Goal: Task Accomplishment & Management: Use online tool/utility

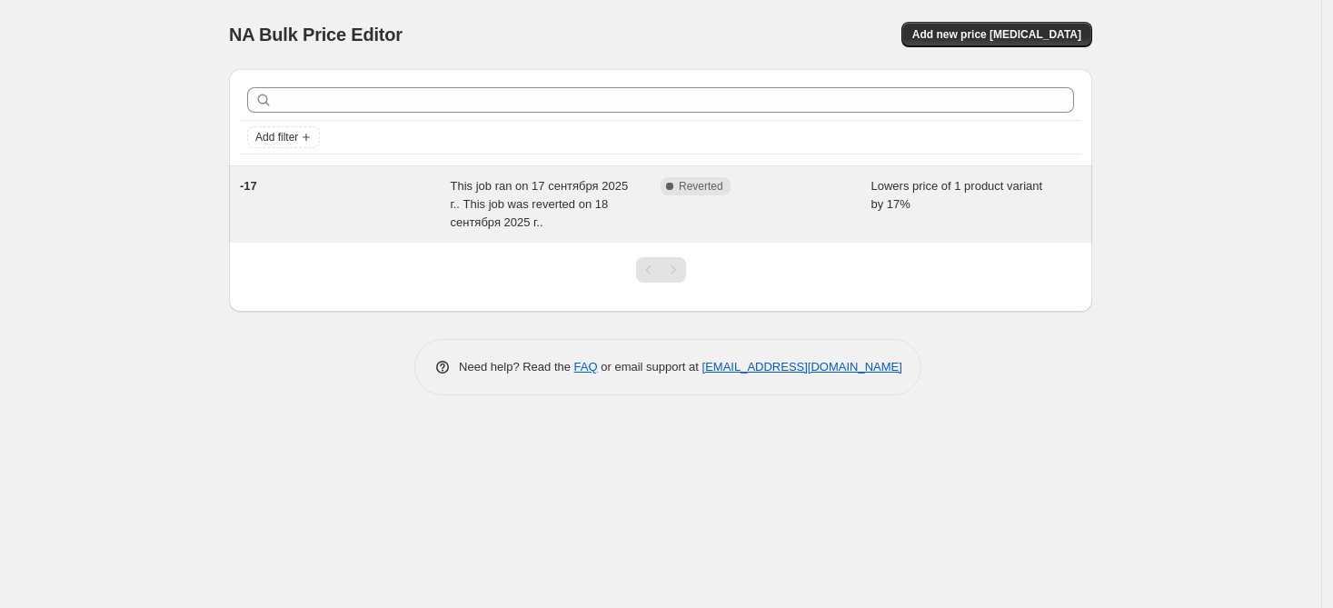
click at [521, 197] on span "This job ran on 17 сентября 2025 г.. This job was reverted on 18 сентября 2025 …" at bounding box center [540, 204] width 178 height 50
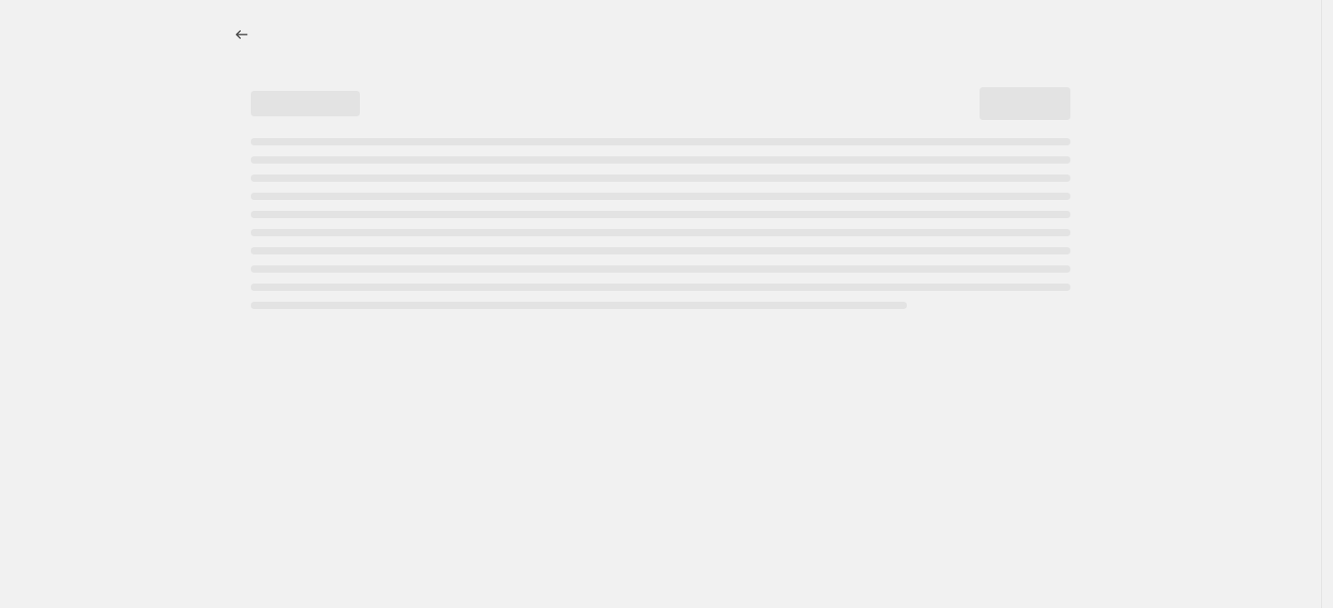
select select "percentage"
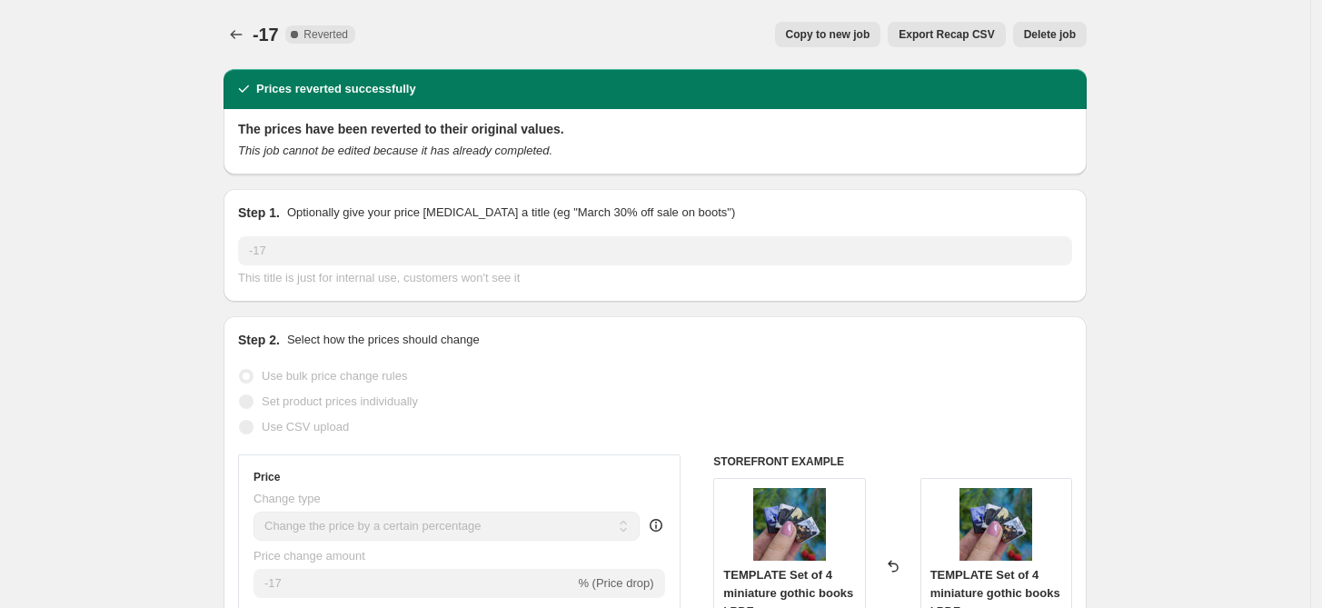
click at [858, 35] on span "Copy to new job" at bounding box center [828, 34] width 84 height 15
select select "percentage"
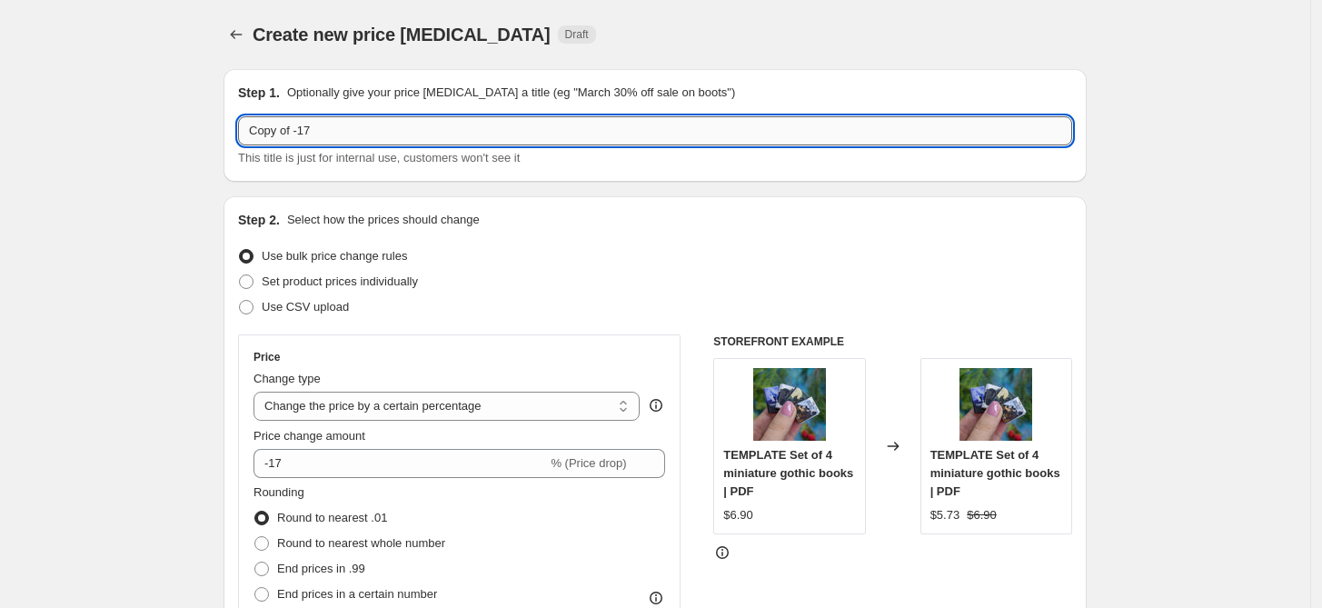
drag, startPoint x: 315, startPoint y: 131, endPoint x: 303, endPoint y: 132, distance: 12.8
click at [303, 132] on input "Copy of -17" at bounding box center [655, 130] width 834 height 29
drag, startPoint x: 298, startPoint y: 128, endPoint x: 196, endPoint y: 124, distance: 101.8
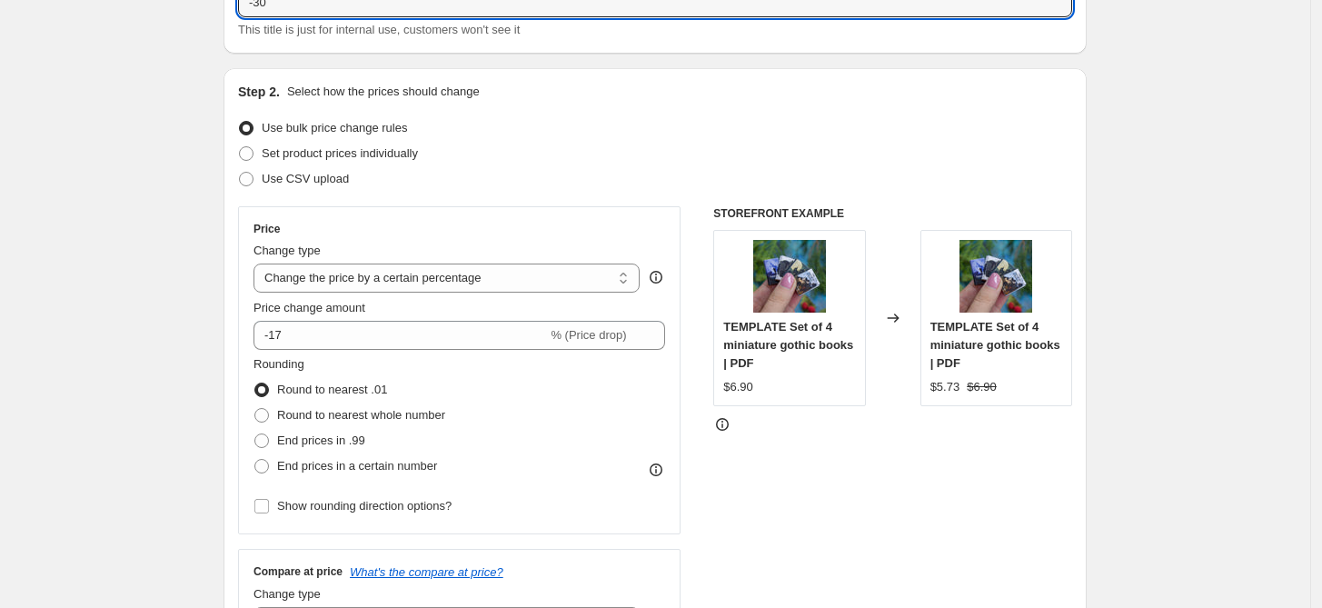
scroll to position [303, 0]
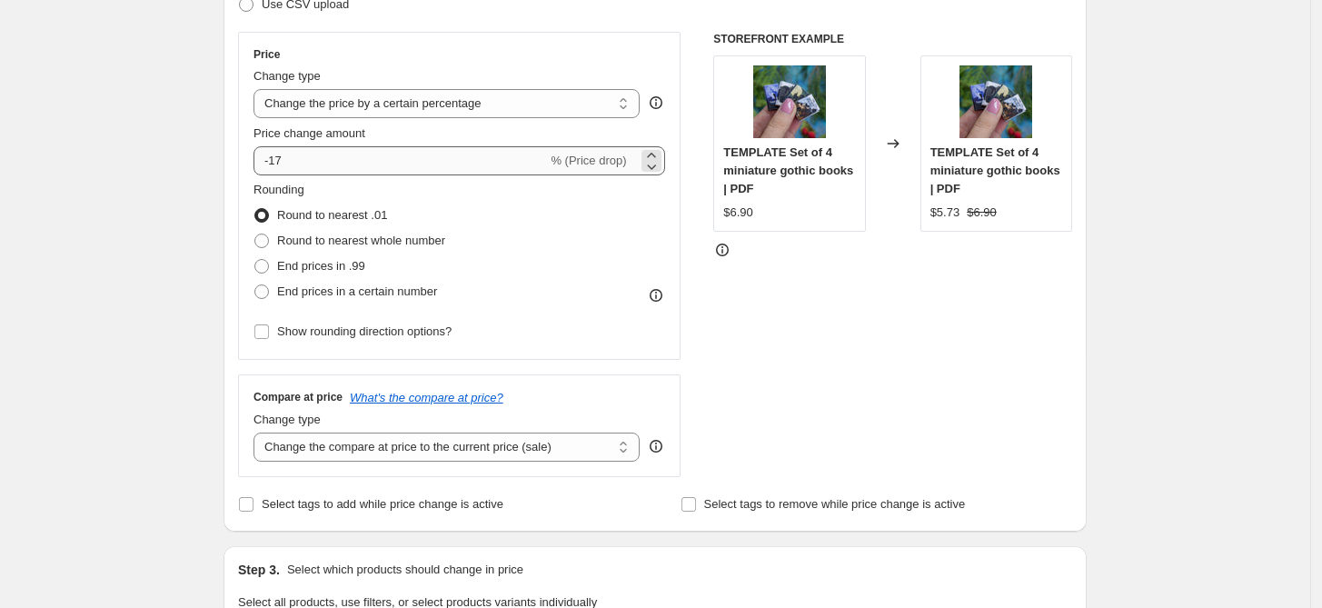
type input "-30"
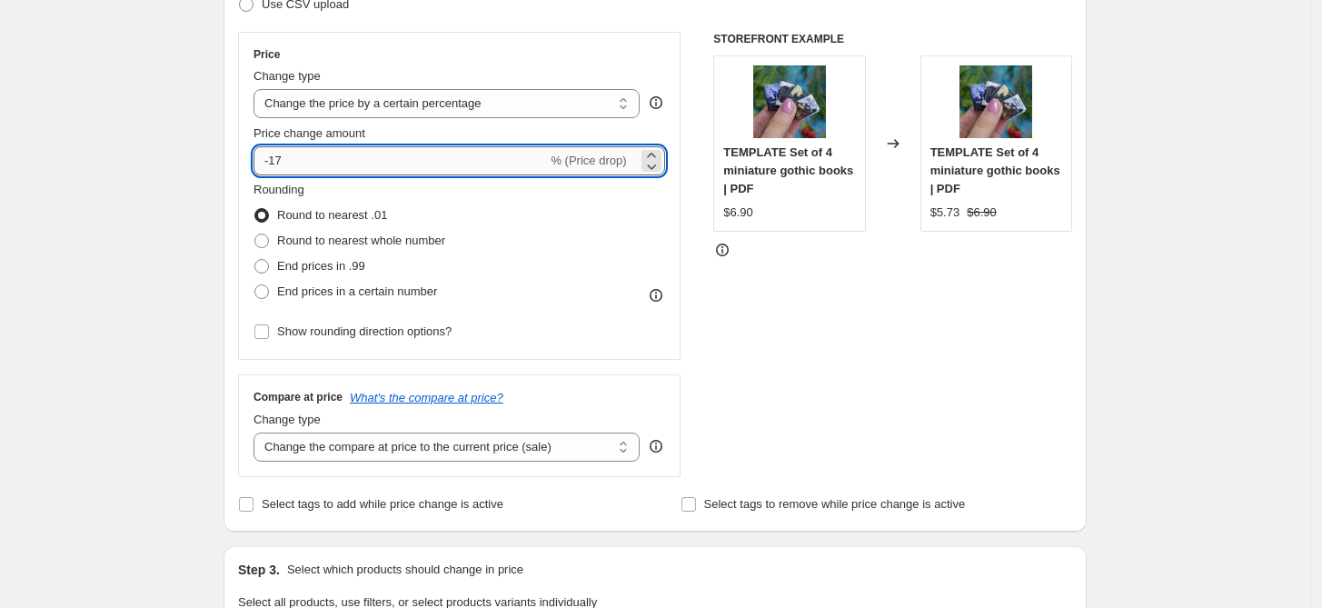
drag, startPoint x: 288, startPoint y: 164, endPoint x: 273, endPoint y: 158, distance: 15.5
click at [273, 158] on input "-17" at bounding box center [399, 160] width 293 height 29
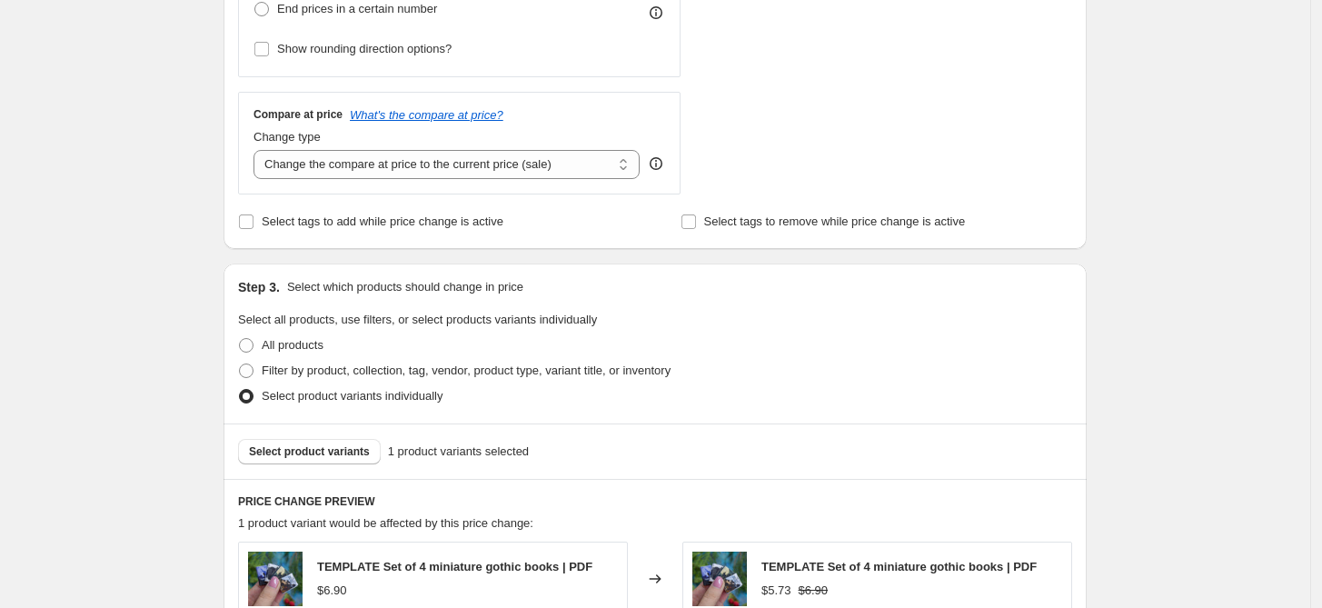
scroll to position [605, 0]
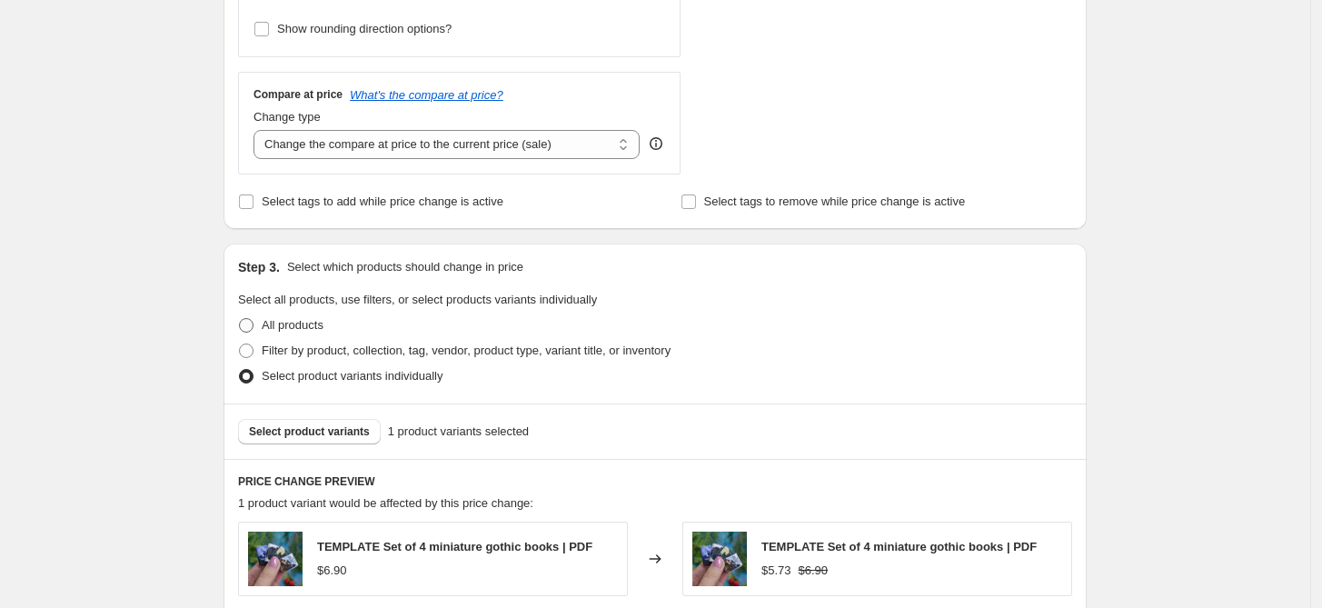
type input "-30"
click at [247, 321] on span at bounding box center [246, 325] width 15 height 15
click at [240, 319] on input "All products" at bounding box center [239, 318] width 1 height 1
radio input "true"
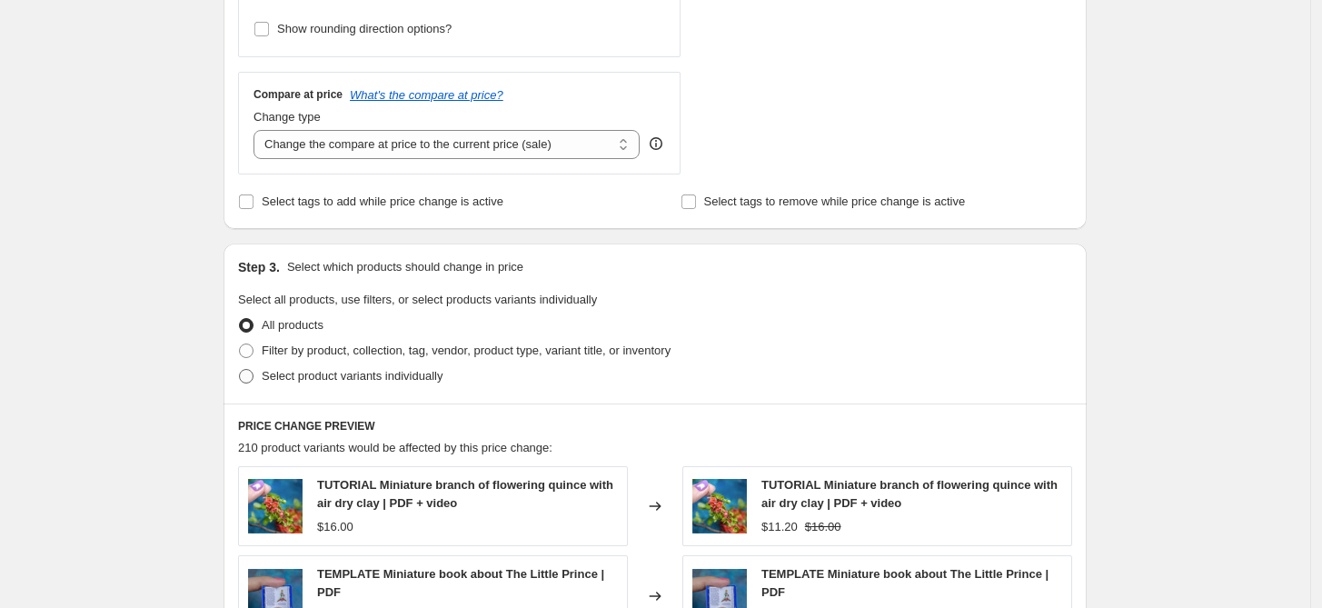
click at [253, 382] on span at bounding box center [246, 376] width 15 height 15
click at [240, 370] on input "Select product variants individually" at bounding box center [239, 369] width 1 height 1
radio input "true"
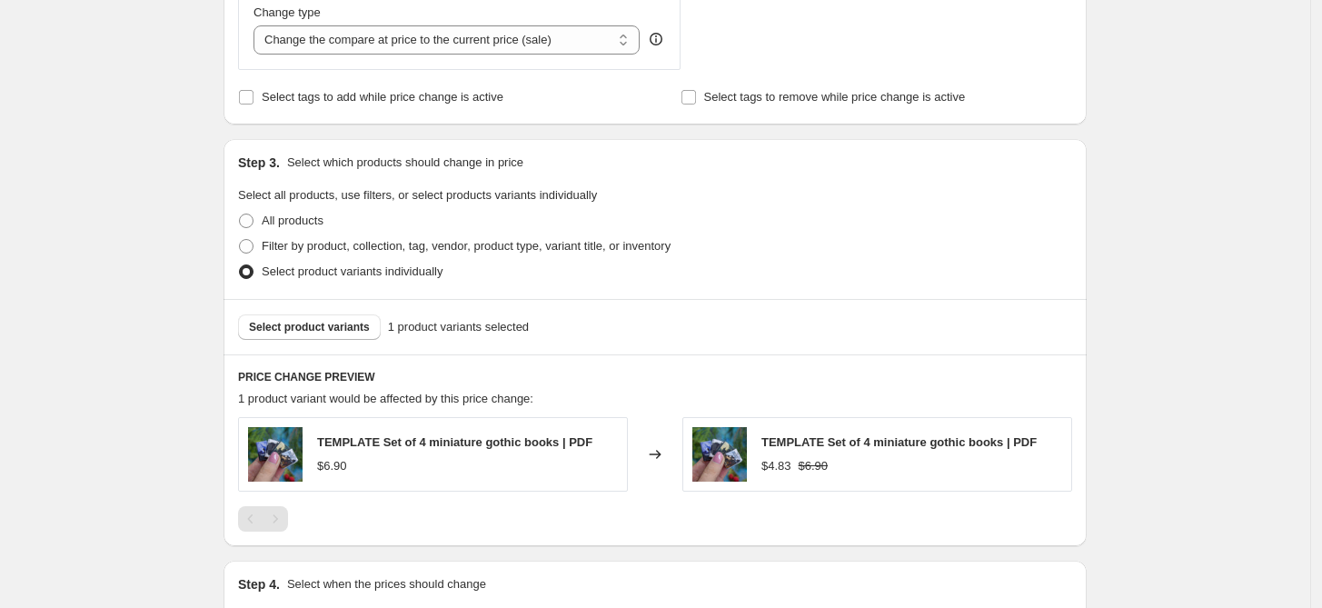
scroll to position [706, 0]
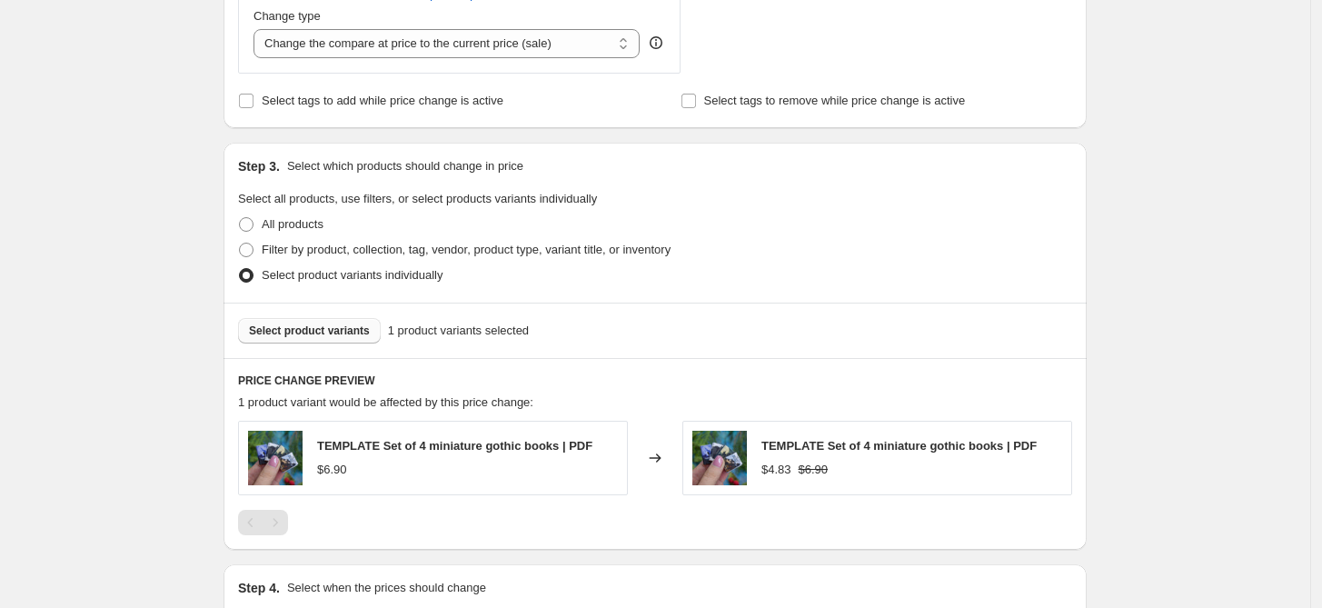
click at [348, 323] on span "Select product variants" at bounding box center [309, 330] width 121 height 15
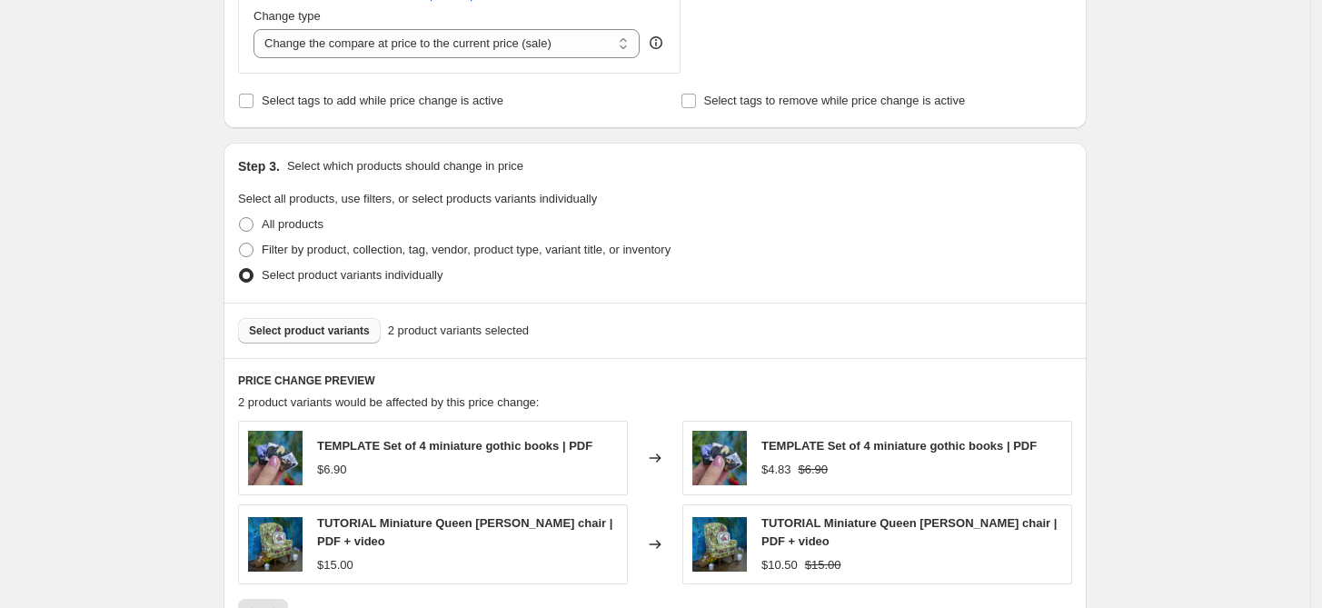
click at [455, 330] on span "2 product variants selected" at bounding box center [458, 331] width 141 height 18
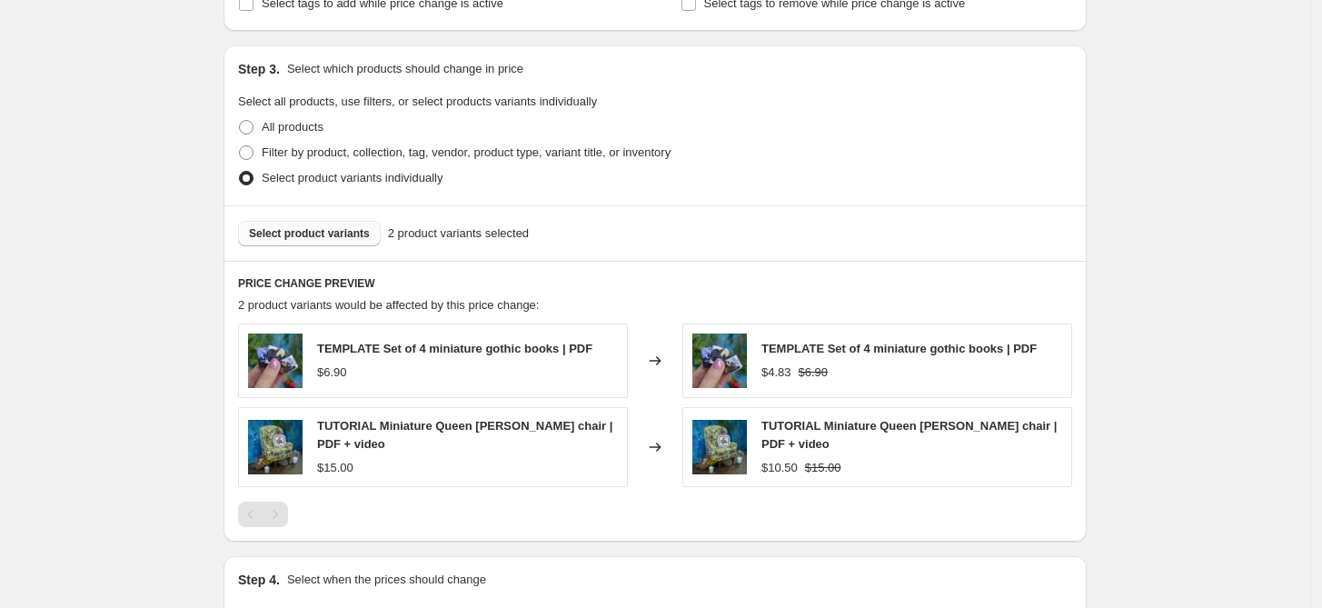
scroll to position [807, 0]
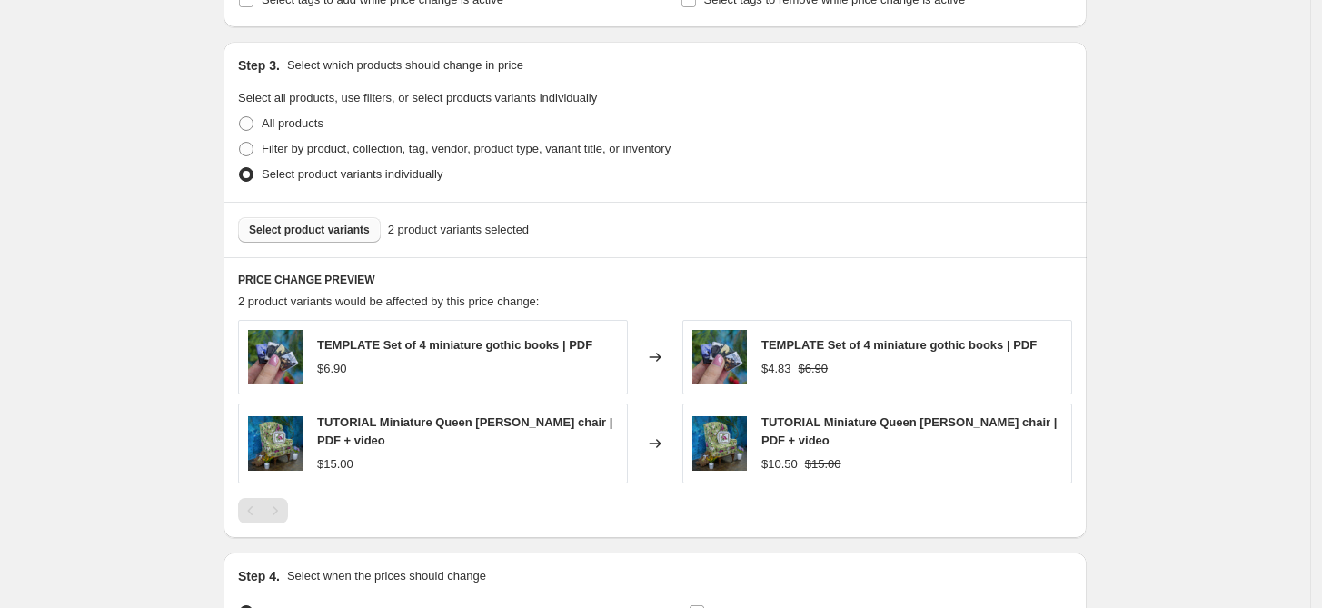
click at [501, 347] on span "TEMPLATE Set of 4 miniature gothic books | PDF" at bounding box center [454, 345] width 275 height 14
click at [362, 351] on span "TEMPLATE Set of 4 miniature gothic books | PDF" at bounding box center [454, 345] width 275 height 14
click at [292, 233] on span "Select product variants" at bounding box center [309, 230] width 121 height 15
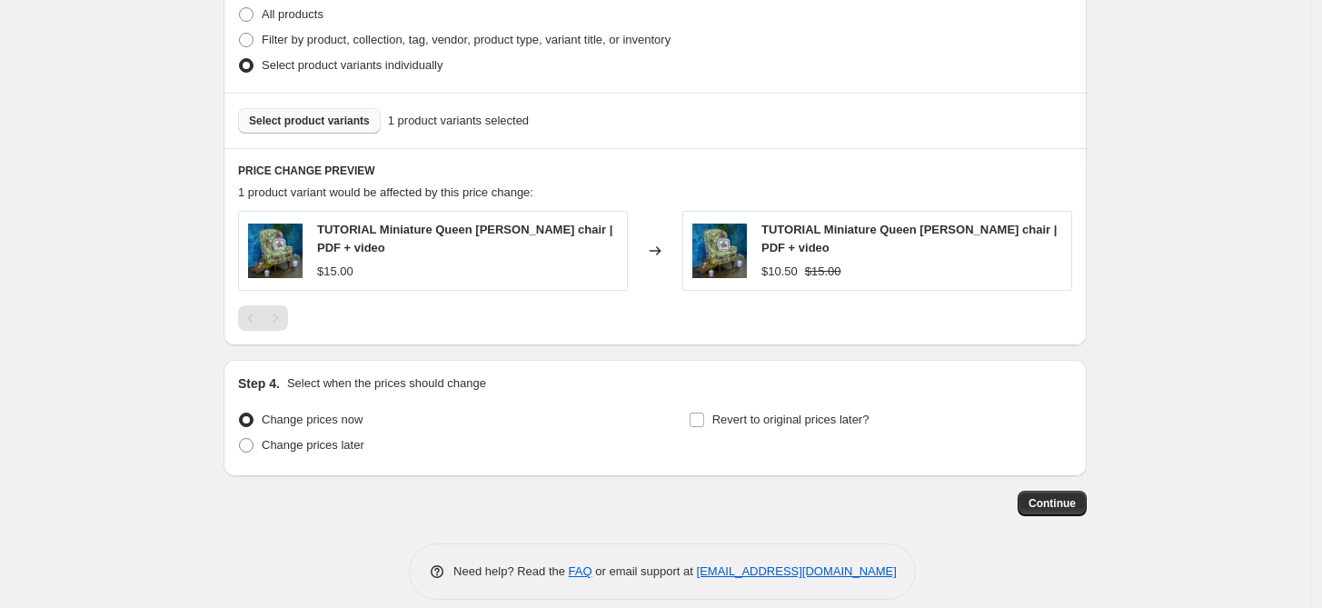
scroll to position [935, 0]
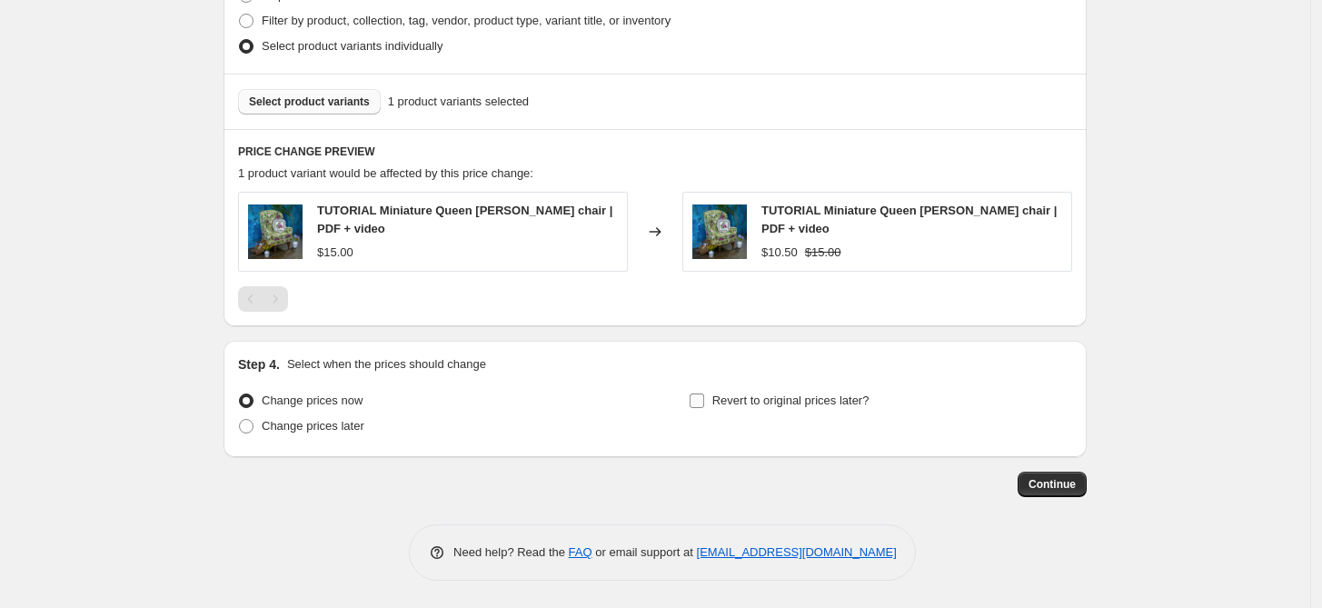
click at [701, 394] on input "Revert to original prices later?" at bounding box center [697, 400] width 15 height 15
checkbox input "true"
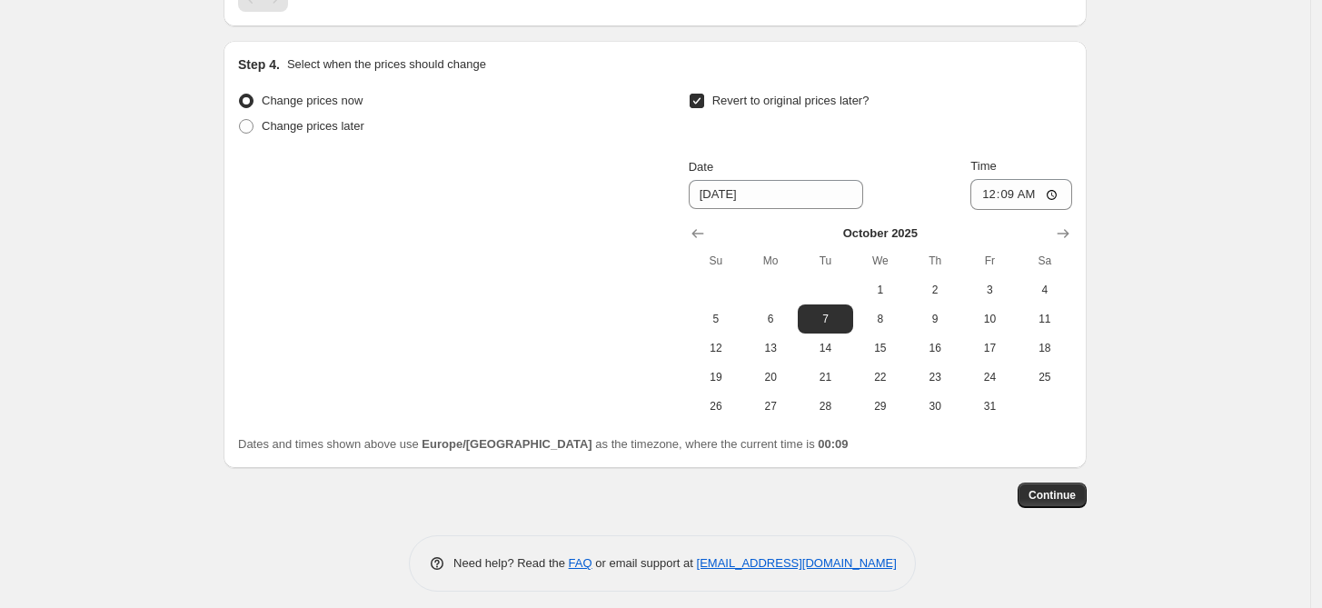
scroll to position [1237, 0]
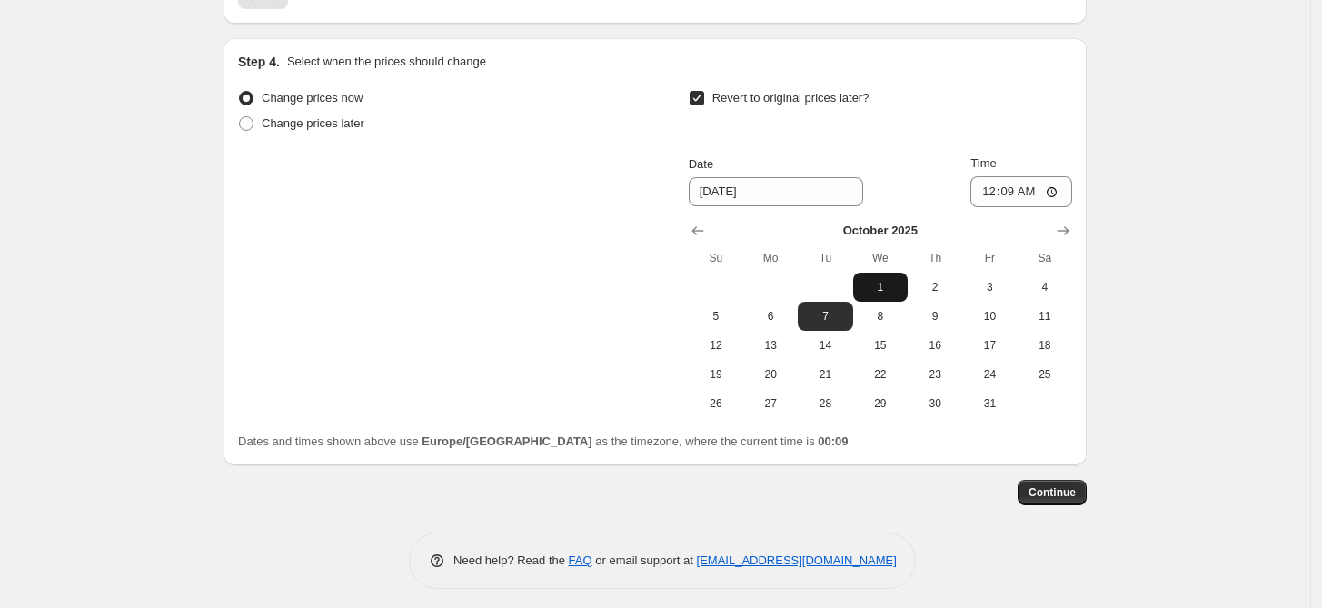
click at [898, 285] on span "1" at bounding box center [880, 287] width 40 height 15
type input "[DATE]"
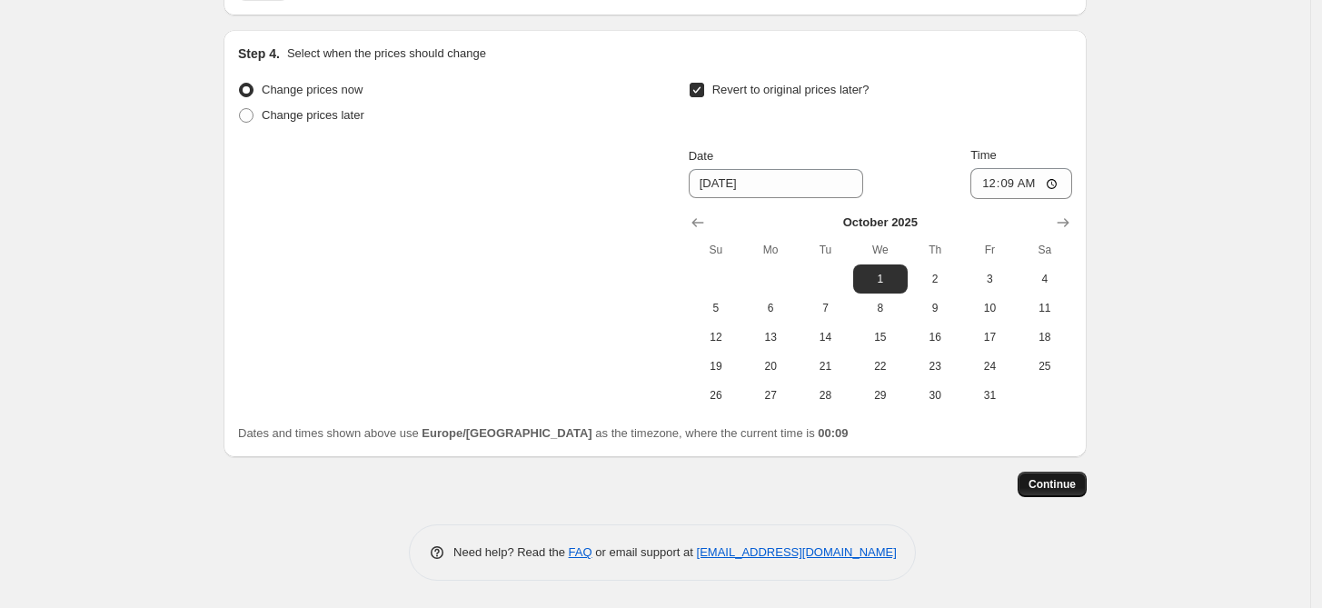
click at [1055, 485] on span "Continue" at bounding box center [1051, 484] width 47 height 15
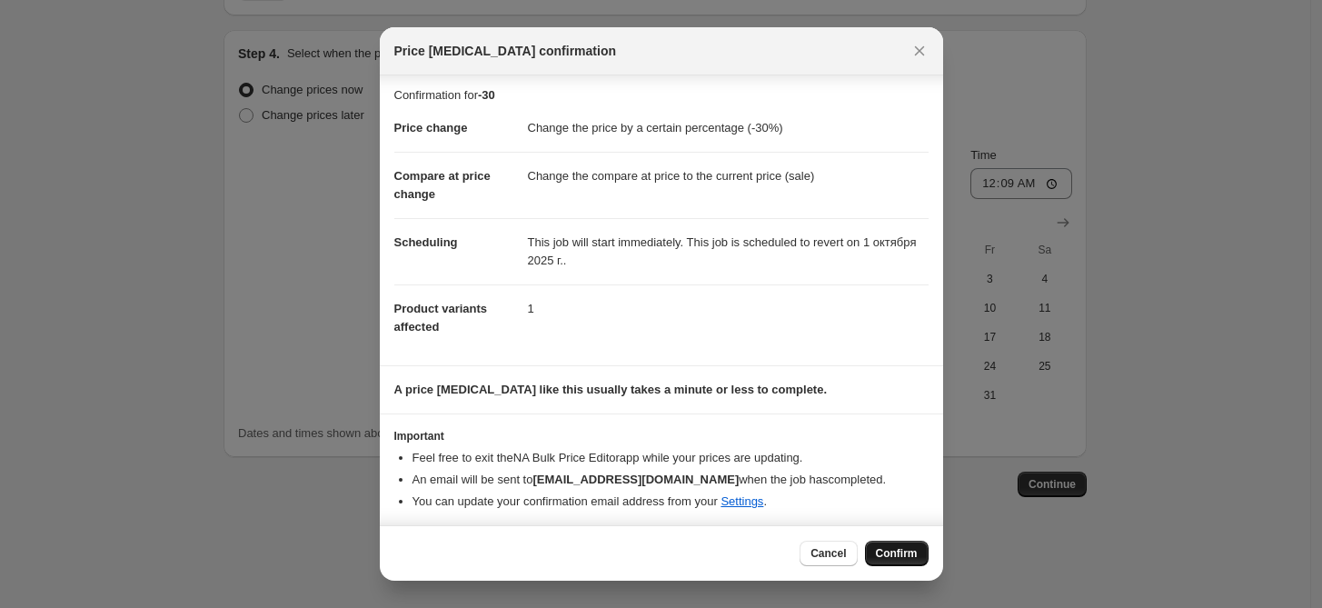
scroll to position [6, 0]
click at [894, 551] on span "Confirm" at bounding box center [897, 553] width 42 height 15
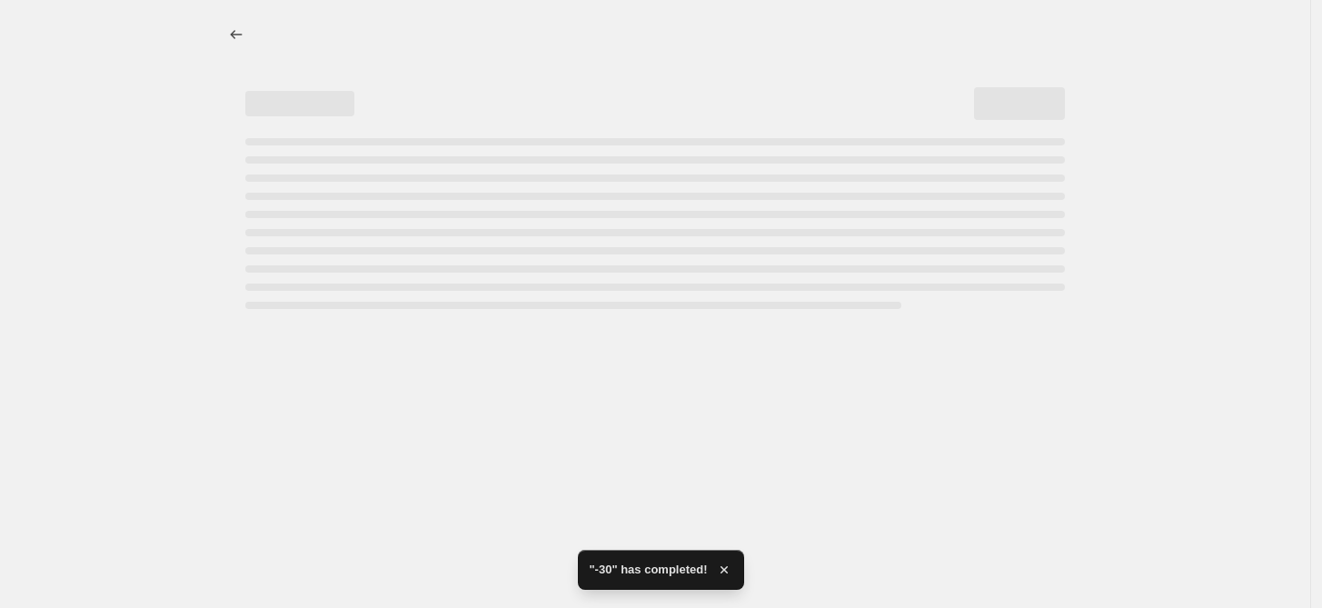
select select "percentage"
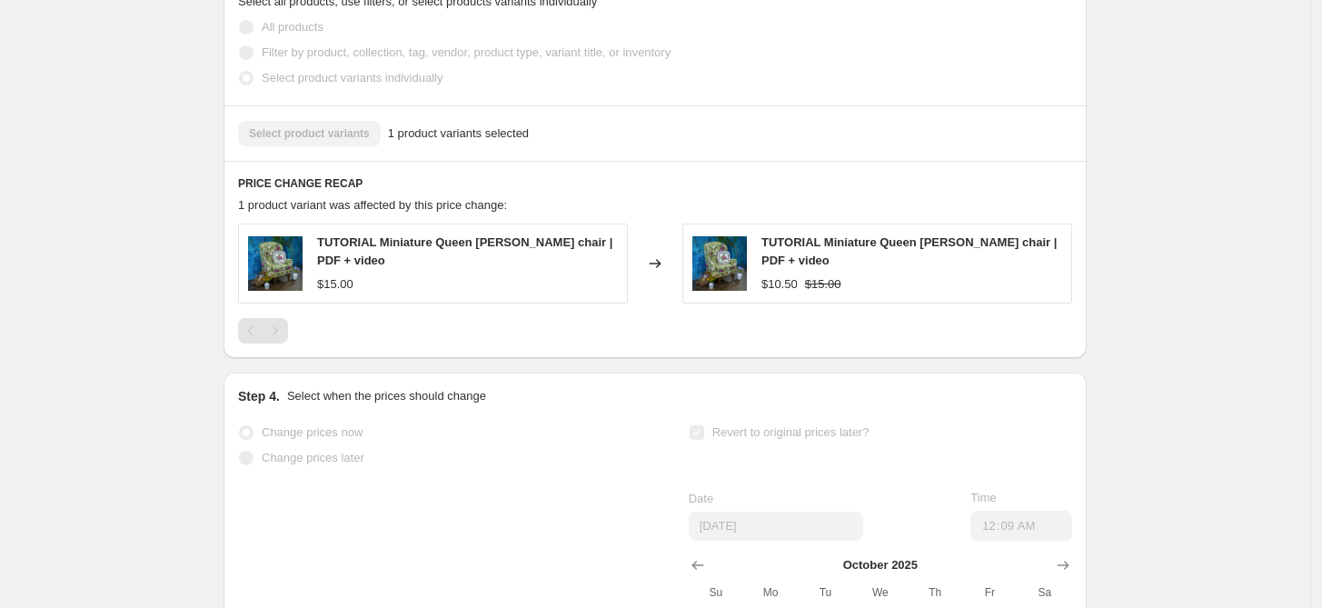
scroll to position [1396, 0]
